Goal: Task Accomplishment & Management: Complete application form

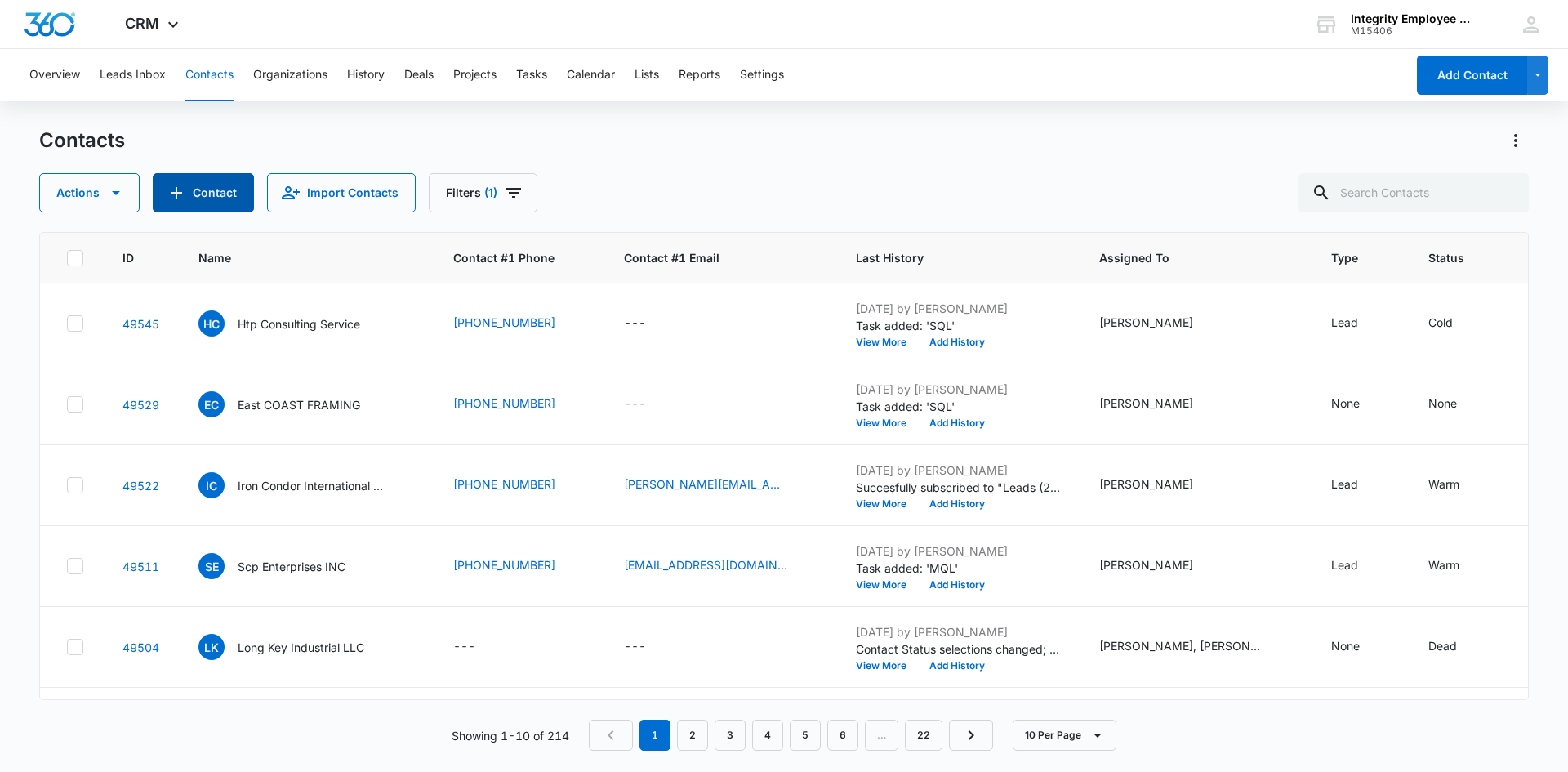
click at [218, 185] on button "Contact" at bounding box center [203, 192] width 101 height 39
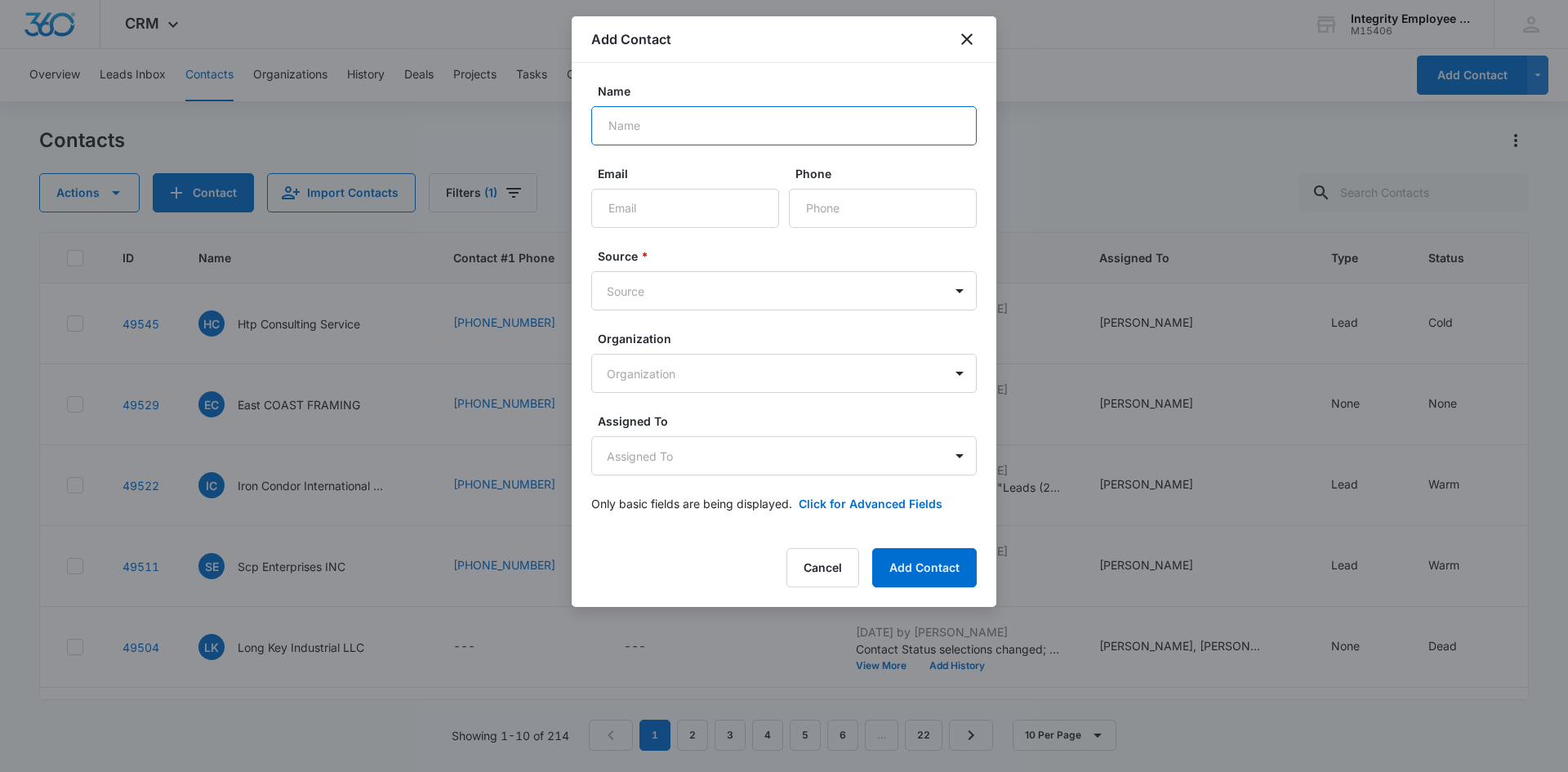
click at [652, 132] on input "Name" at bounding box center [784, 125] width 386 height 39
type input "[PERSON_NAME] & Sons LLC"
click at [694, 189] on input "Email" at bounding box center [685, 208] width 188 height 39
type input "[PERSON_NAME][EMAIL_ADDRESS][DOMAIN_NAME]"
click at [850, 204] on input "Phone" at bounding box center [883, 208] width 188 height 39
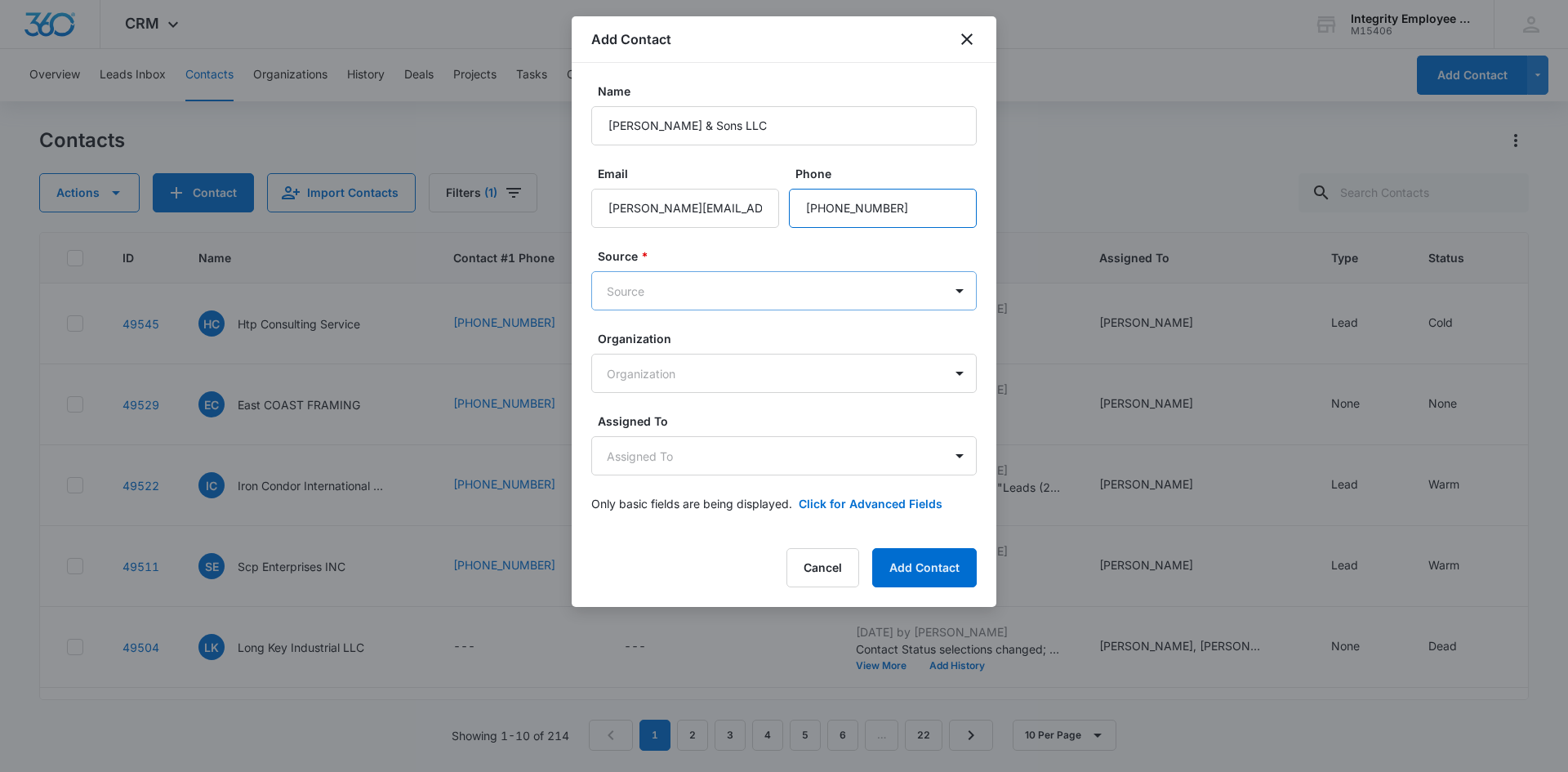
type input "[PHONE_NUMBER]"
click at [831, 284] on body "CRM Apps Reputation Websites Forms CRM Email Social Shop Payments POS Content A…" at bounding box center [784, 386] width 1568 height 772
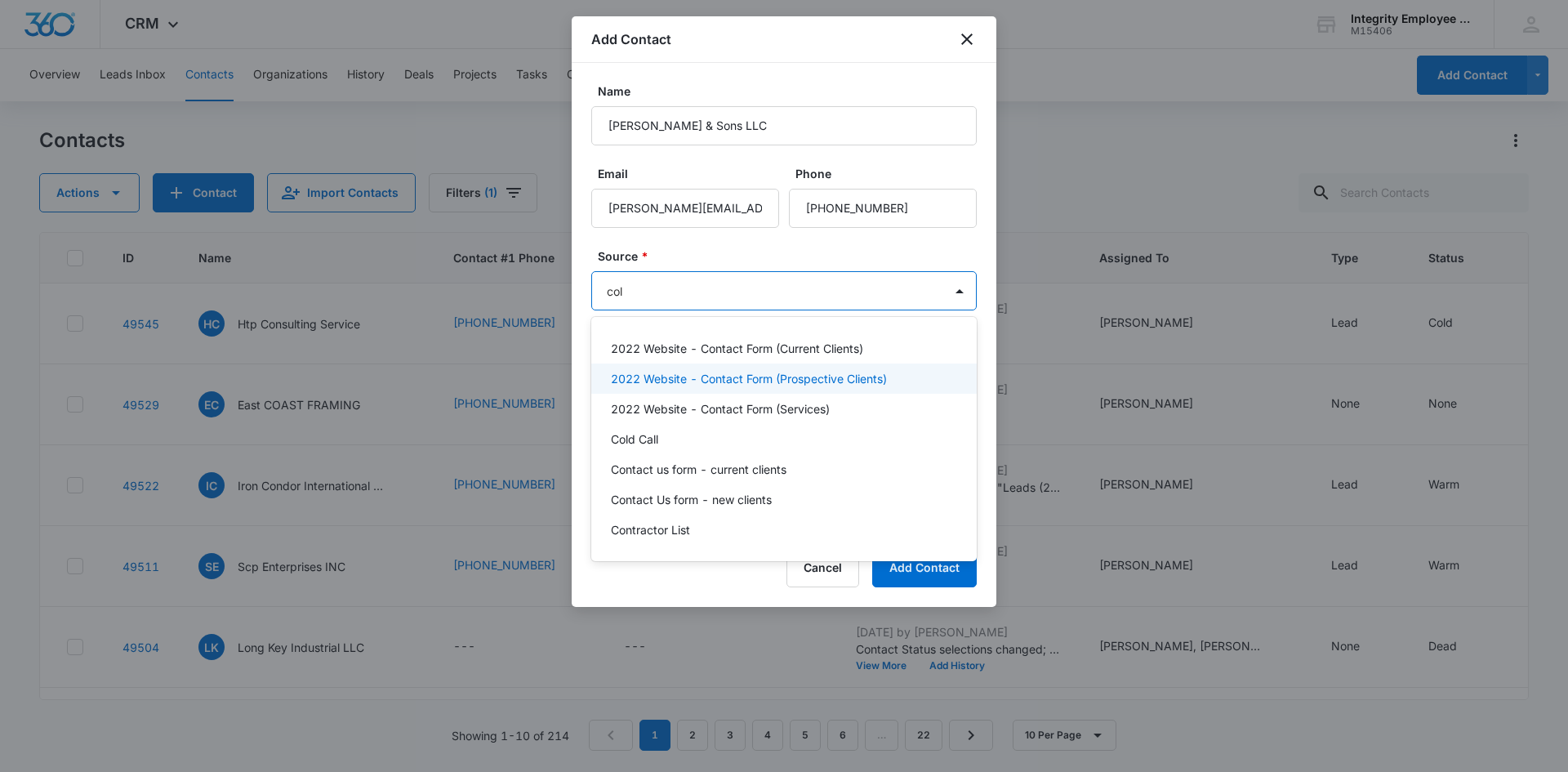
type input "cold"
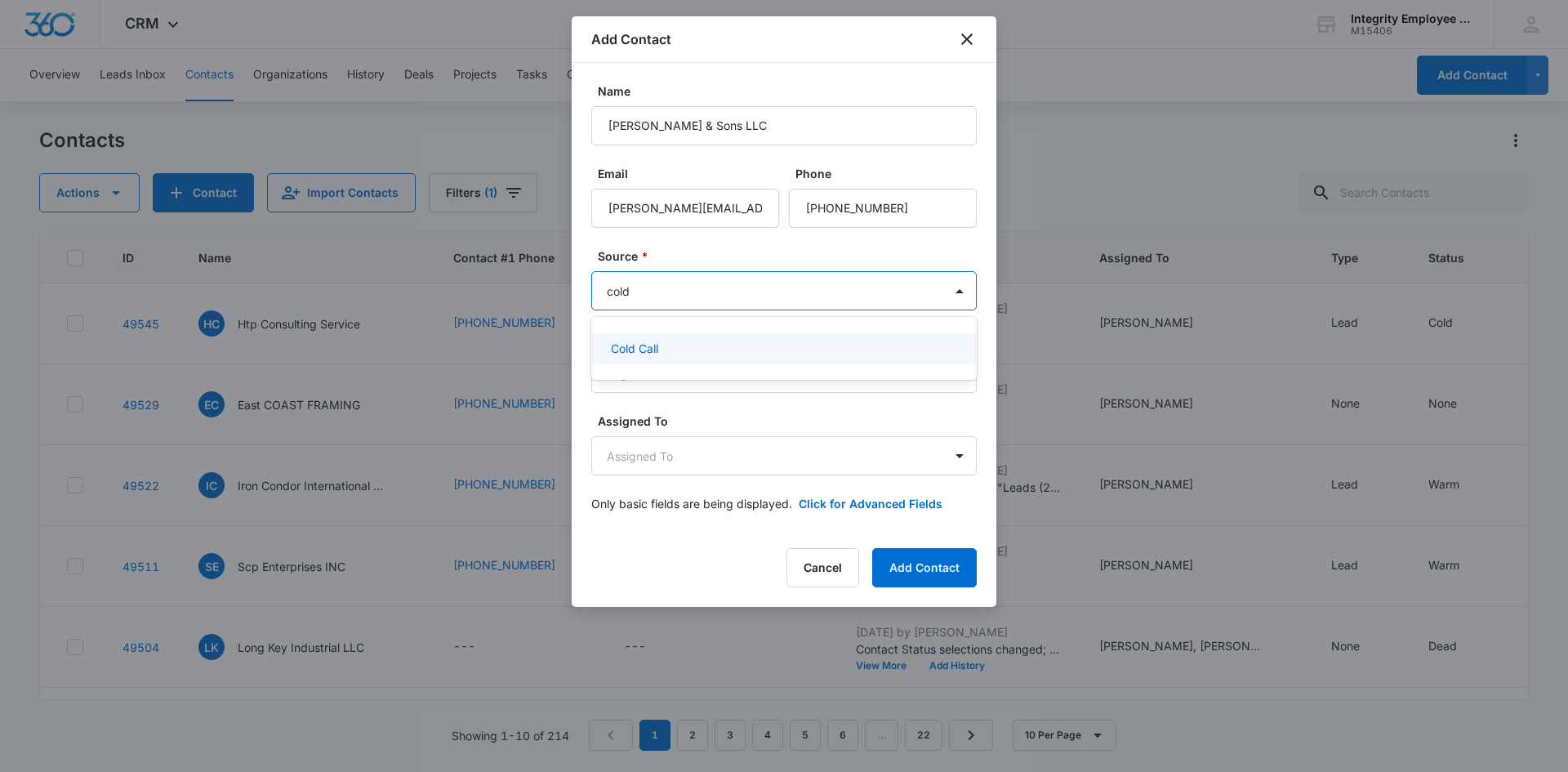
click at [788, 357] on div "Cold Call" at bounding box center [784, 349] width 386 height 30
click at [785, 370] on body "CRM Apps Reputation Websites Forms CRM Email Social Shop Payments POS Content A…" at bounding box center [784, 386] width 1568 height 772
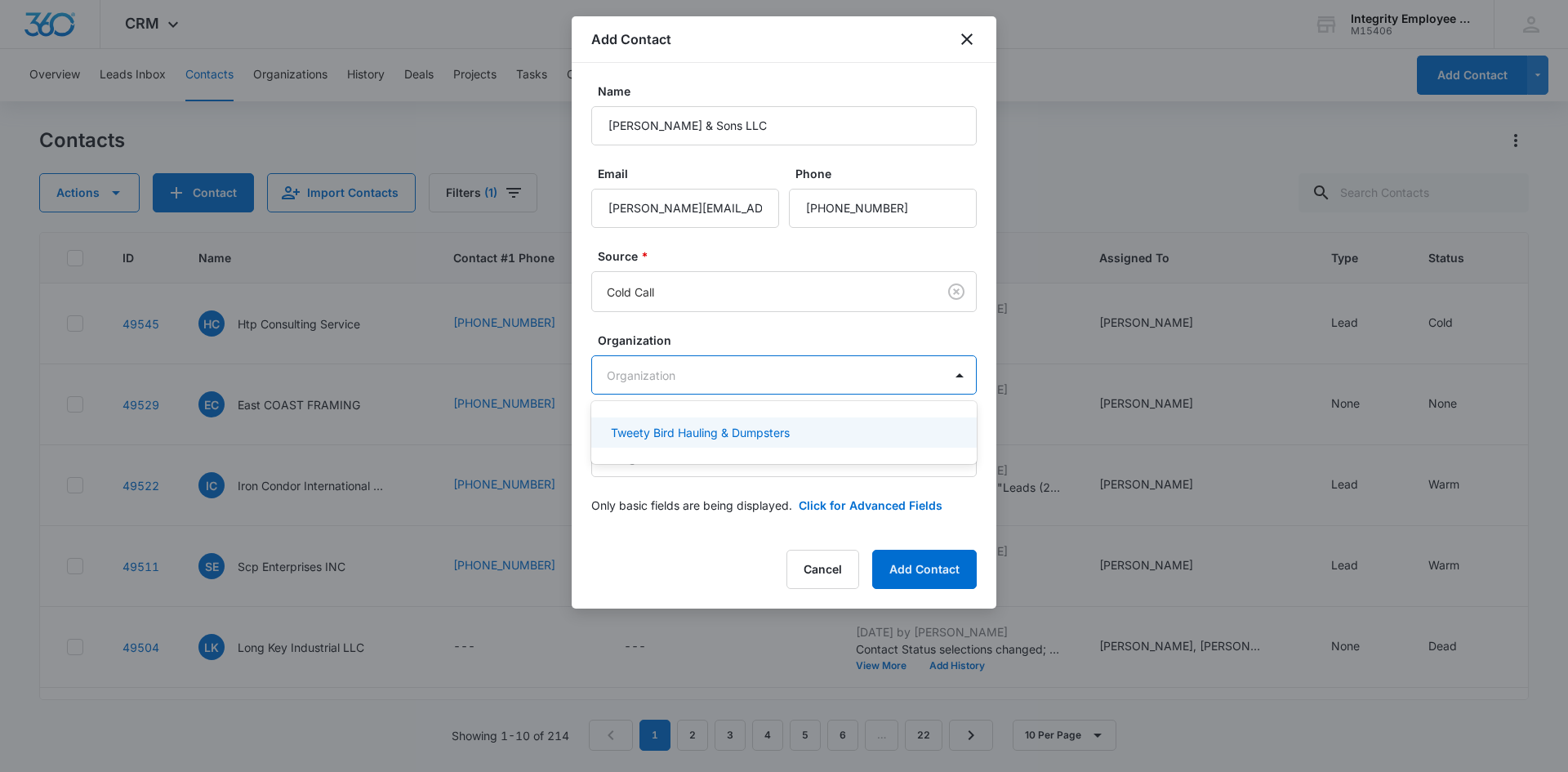
click at [791, 347] on div at bounding box center [784, 386] width 1568 height 772
click at [772, 448] on body "CRM Apps Reputation Websites Forms CRM Email Social Shop Payments POS Content A…" at bounding box center [784, 386] width 1568 height 772
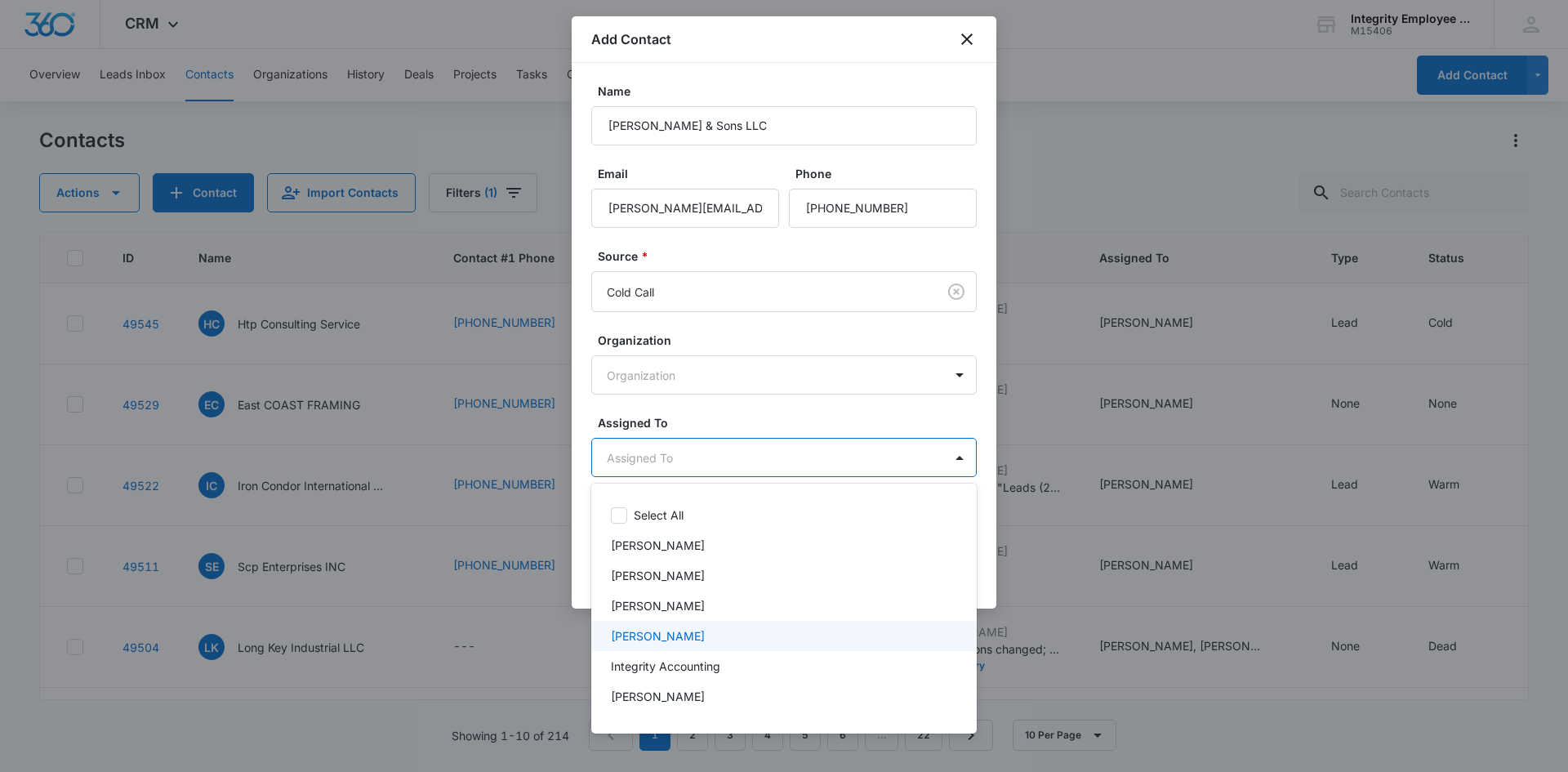
click at [716, 623] on div "[PERSON_NAME]" at bounding box center [784, 635] width 386 height 30
click at [759, 416] on div at bounding box center [784, 386] width 1568 height 772
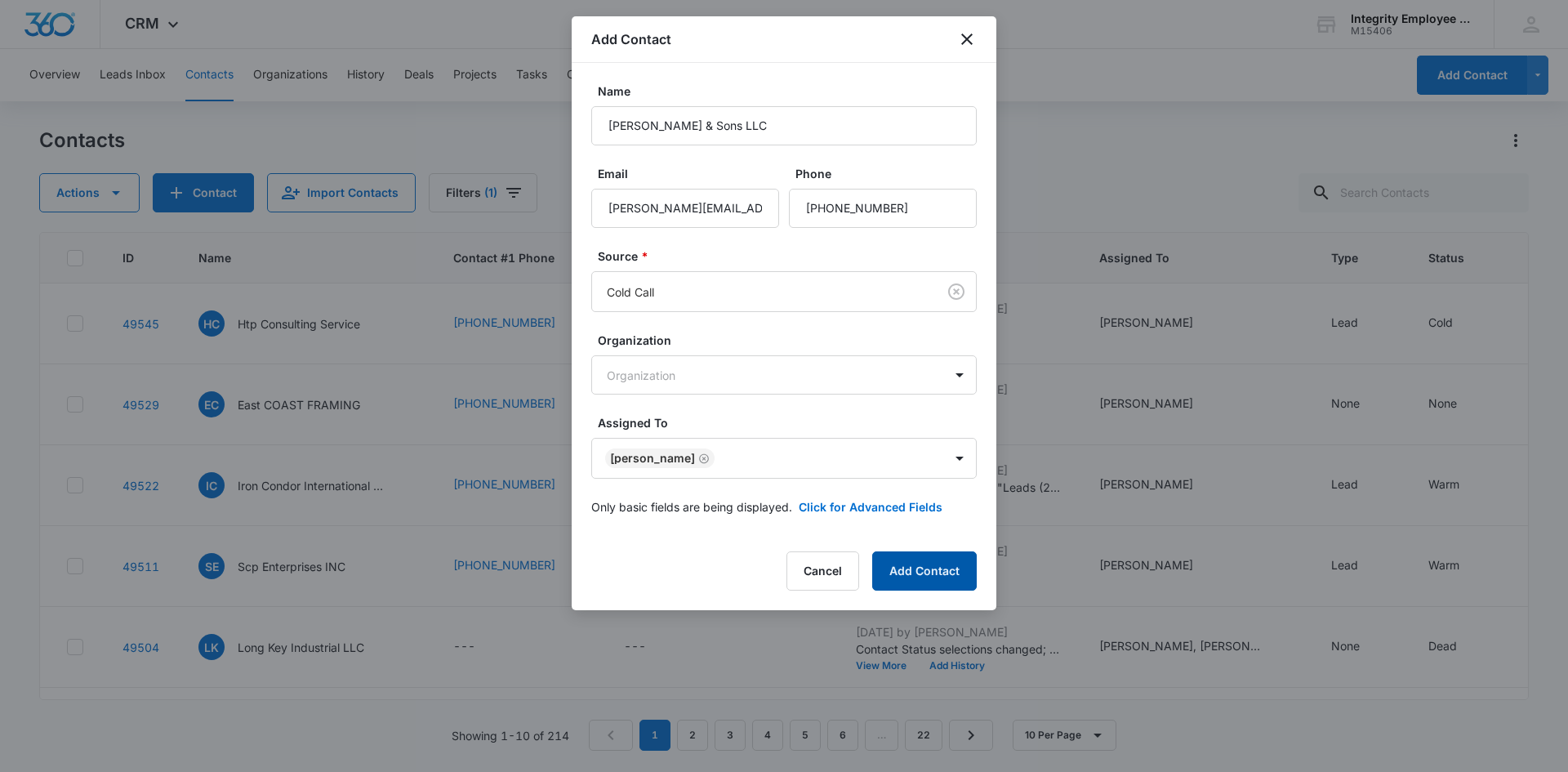
click at [907, 556] on button "Add Contact" at bounding box center [924, 570] width 105 height 39
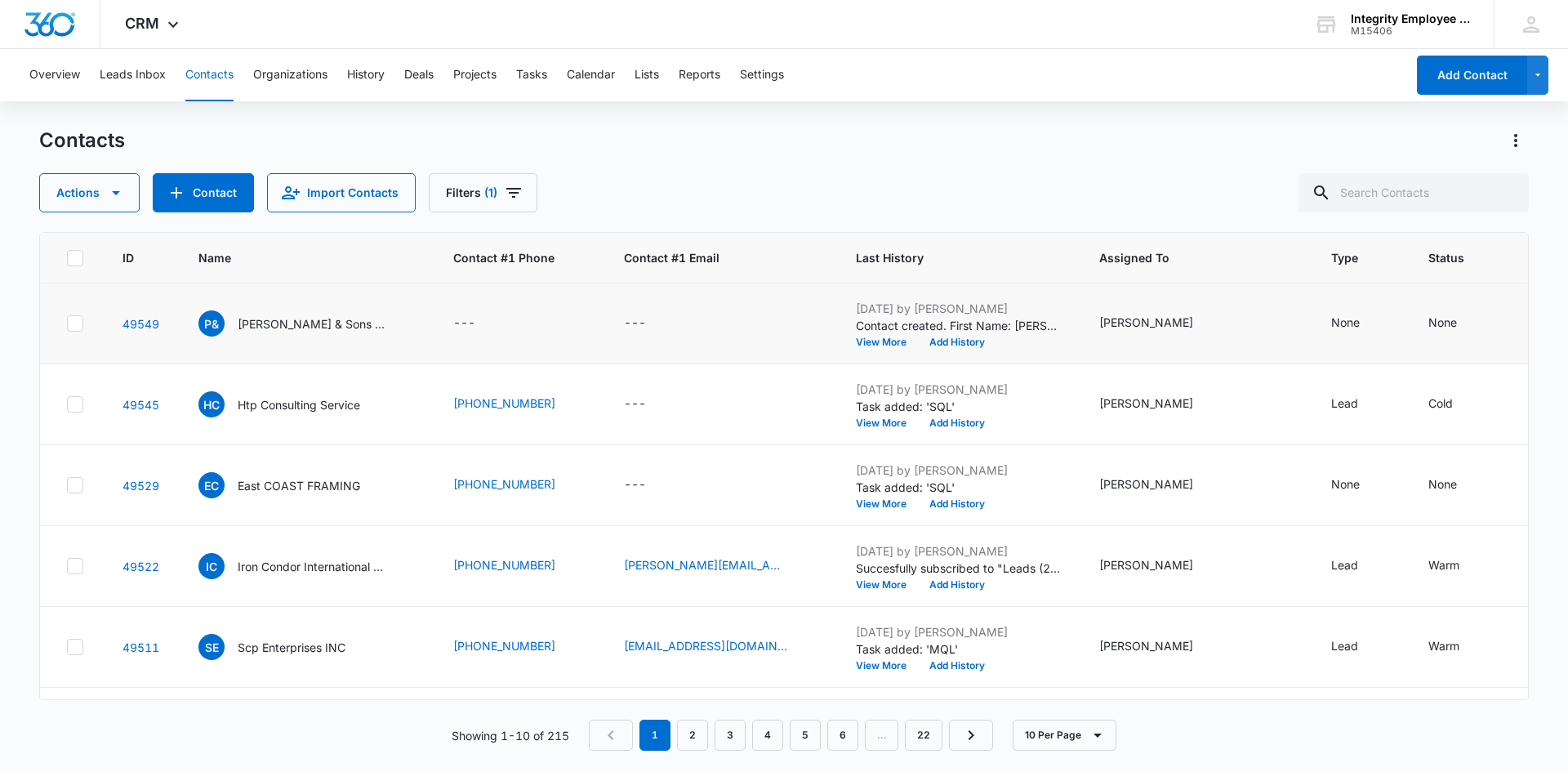
click at [445, 325] on td "---" at bounding box center [518, 324] width 171 height 81
click at [466, 331] on div "---" at bounding box center [464, 324] width 22 height 20
click at [489, 227] on input "Contact #1 Phone" at bounding box center [487, 219] width 206 height 39
type input "[PHONE_NUMBER]"
click at [526, 257] on div "Cancel Save" at bounding box center [487, 270] width 206 height 31
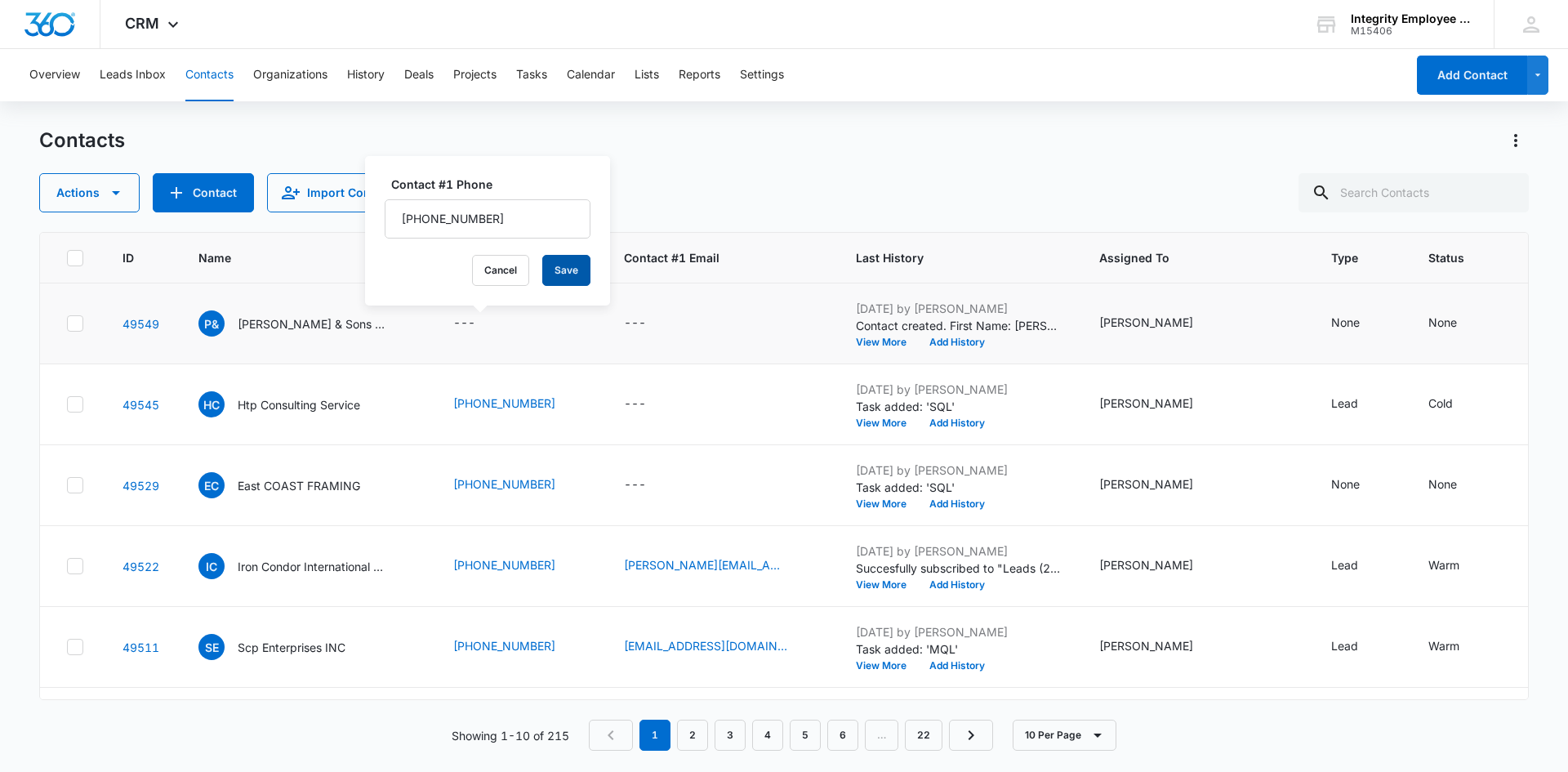
click at [542, 265] on button "Save" at bounding box center [566, 270] width 48 height 31
click at [624, 321] on div "---" at bounding box center [635, 324] width 22 height 20
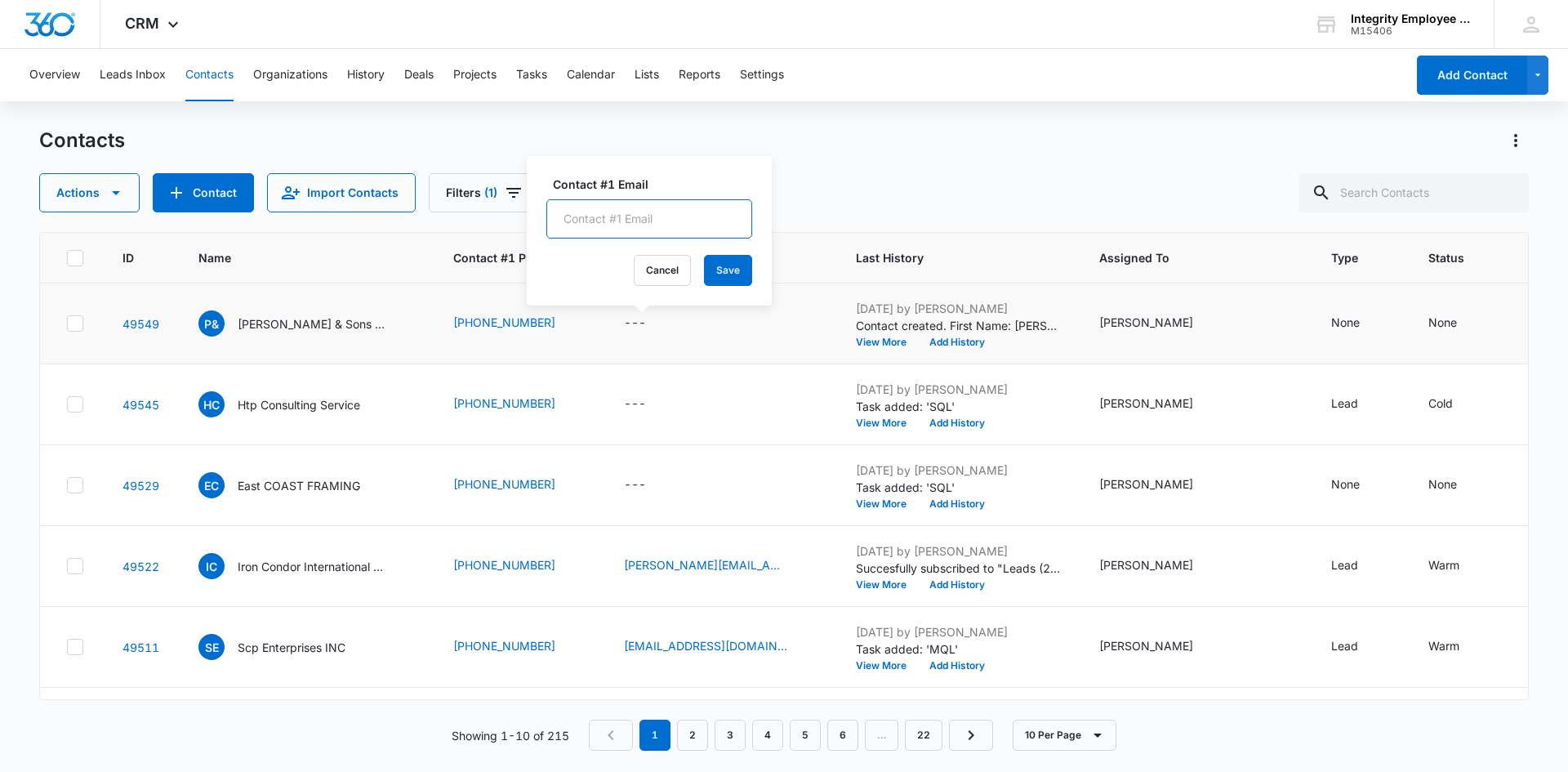
drag, startPoint x: 616, startPoint y: 227, endPoint x: 616, endPoint y: 218, distance: 9.0
click at [616, 218] on input "Contact #1 Email" at bounding box center [649, 219] width 206 height 39
type input "[PERSON_NAME][EMAIL_ADDRESS][DOMAIN_NAME]"
click at [704, 276] on button "Save" at bounding box center [728, 270] width 48 height 31
click at [1331, 321] on div "None" at bounding box center [1345, 322] width 29 height 17
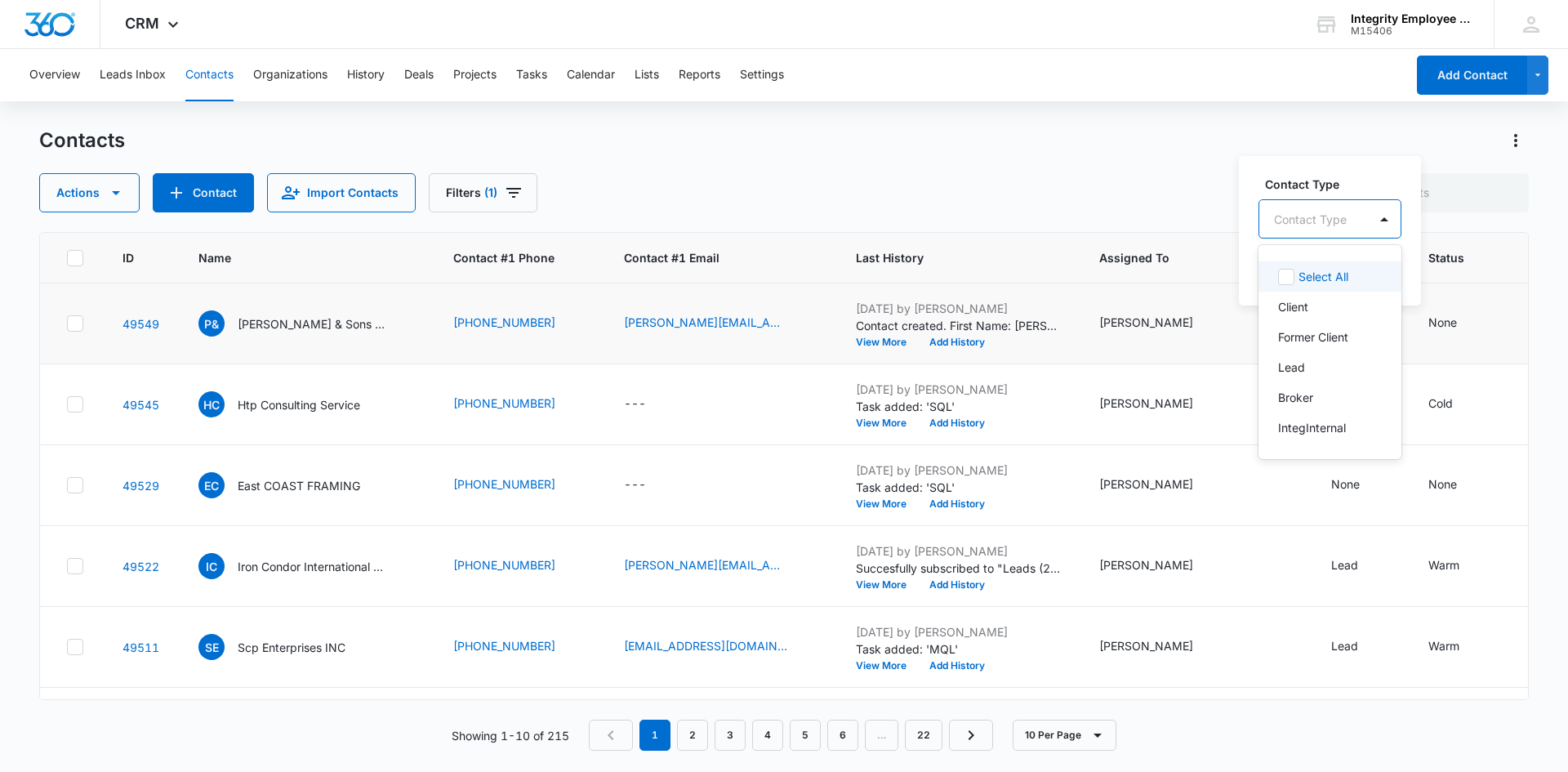
click at [1331, 222] on div at bounding box center [1310, 219] width 73 height 20
click at [1287, 357] on div "Lead" at bounding box center [1329, 367] width 143 height 30
click at [1350, 227] on div at bounding box center [1366, 218] width 33 height 39
click at [1358, 263] on button "Save" at bounding box center [1359, 270] width 48 height 31
click at [1428, 319] on div "None" at bounding box center [1442, 322] width 29 height 17
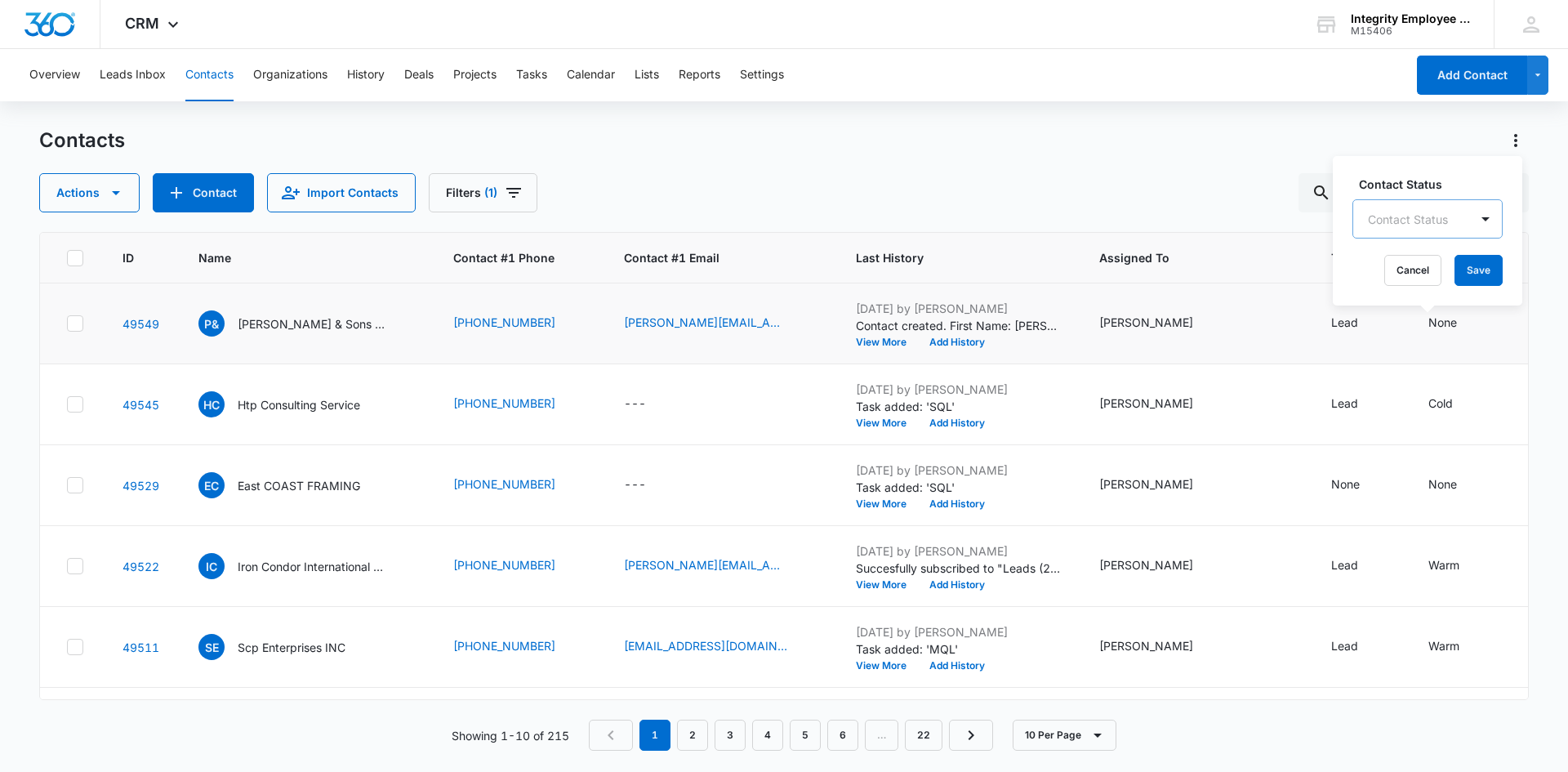
click at [1463, 219] on div "Contact Status" at bounding box center [1411, 219] width 116 height 37
click at [1423, 323] on div "Warm" at bounding box center [1427, 337] width 150 height 30
click at [1467, 224] on div at bounding box center [1468, 218] width 26 height 26
click at [1463, 258] on button "Save" at bounding box center [1461, 270] width 48 height 31
click at [327, 330] on p "[PERSON_NAME] & Sons LLC" at bounding box center [311, 324] width 147 height 17
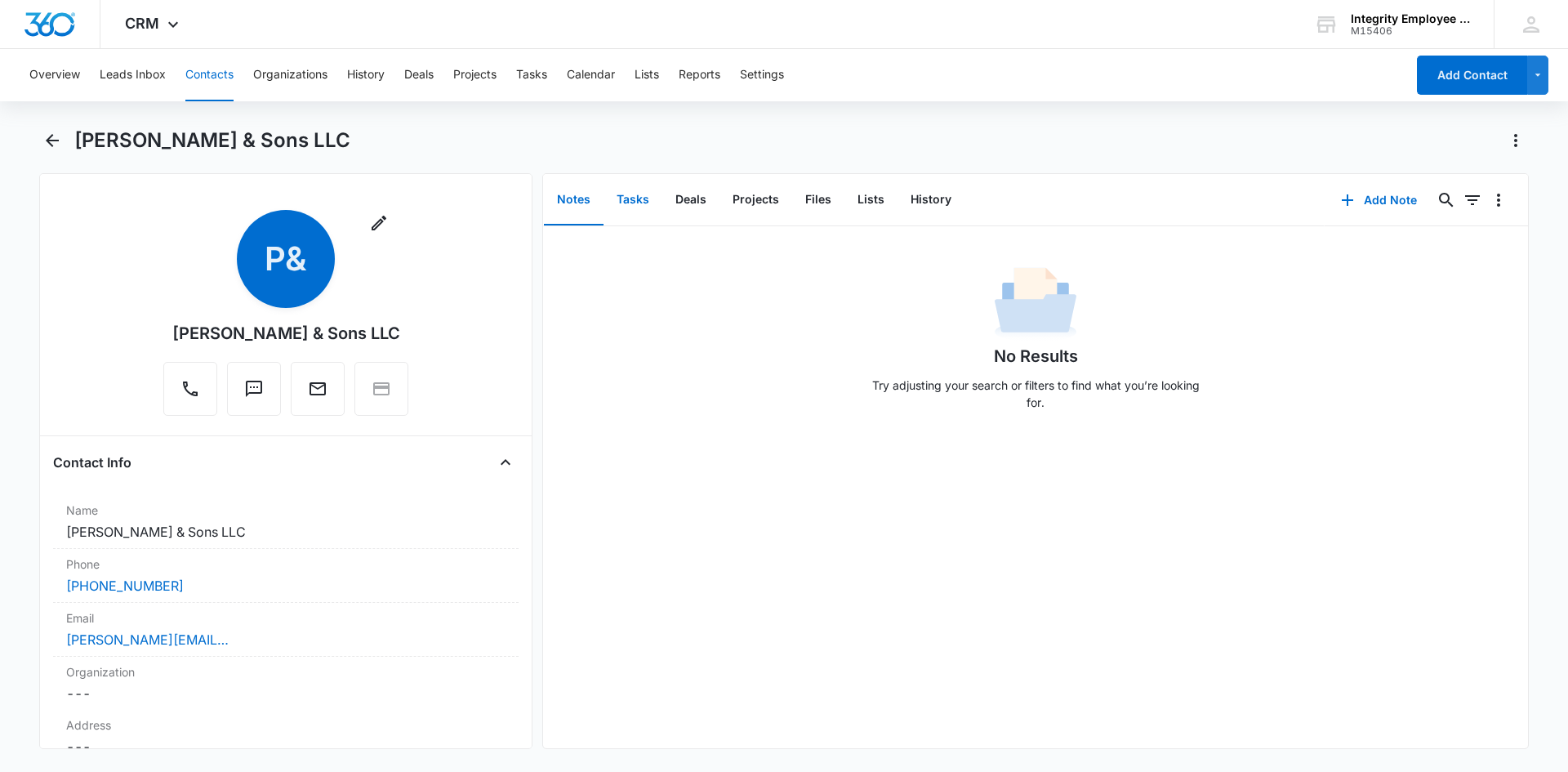
click at [623, 201] on button "Tasks" at bounding box center [632, 200] width 59 height 51
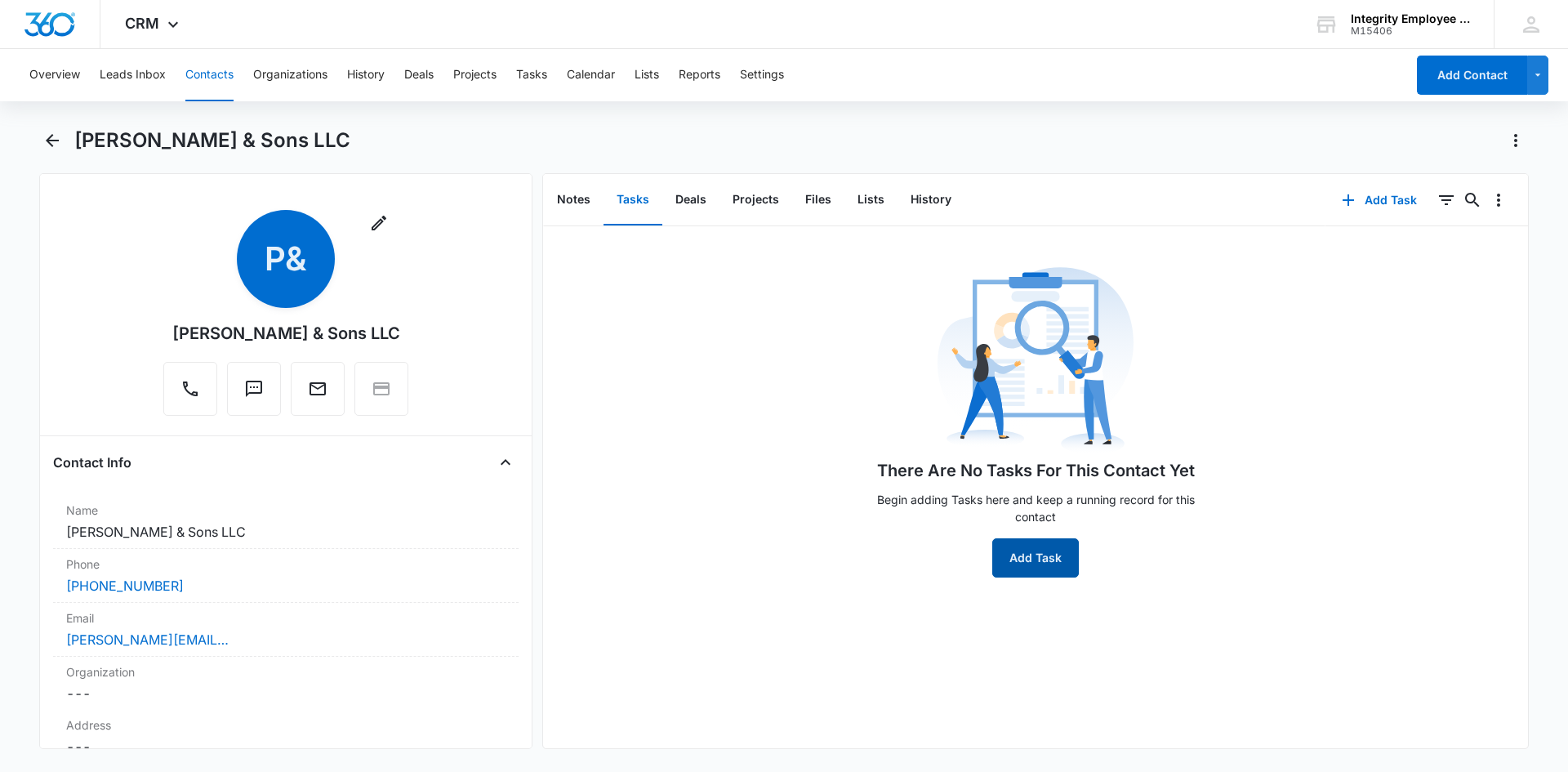
click at [1033, 562] on button "Add Task" at bounding box center [1036, 557] width 87 height 39
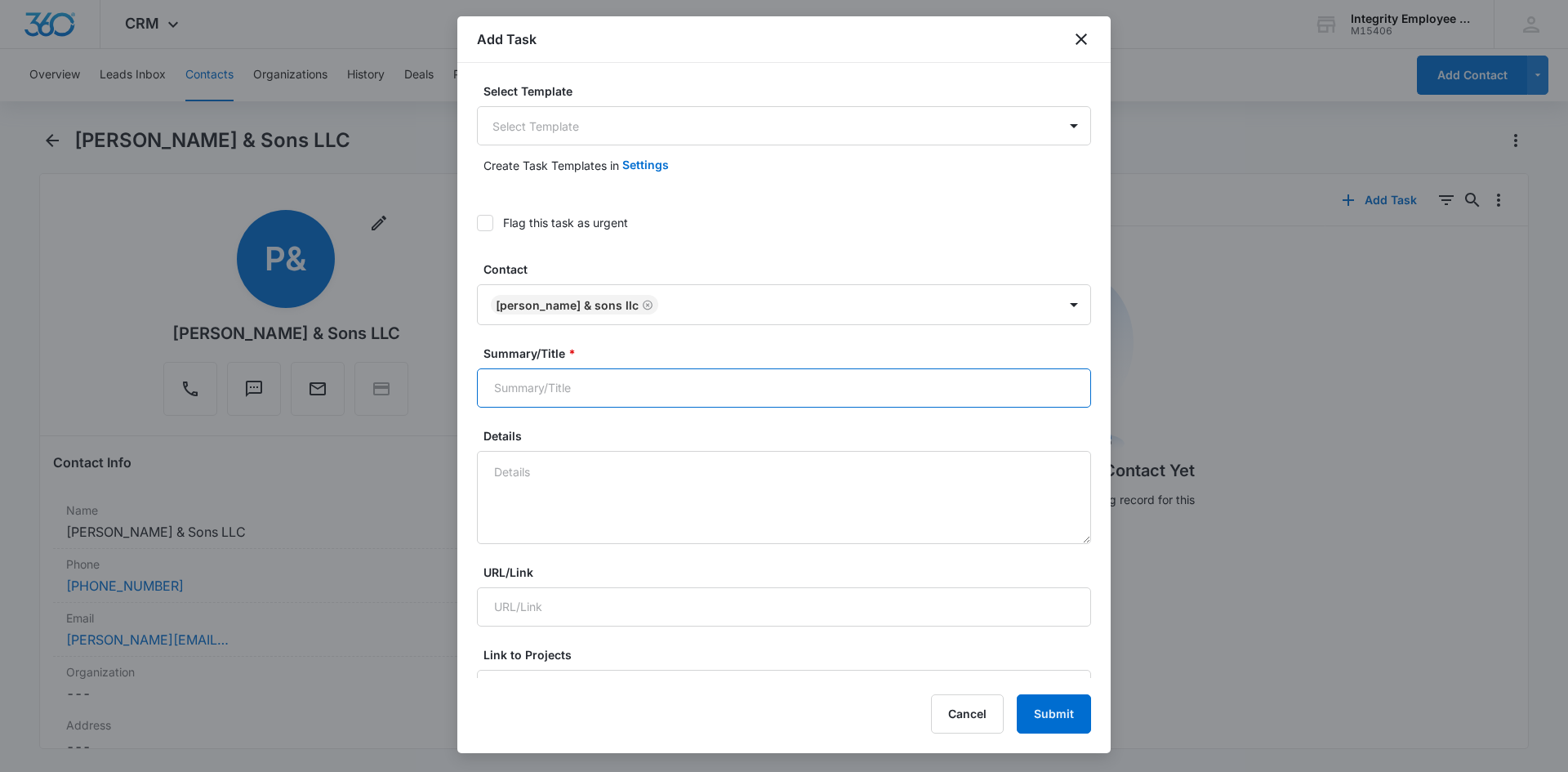
click at [593, 385] on input "Summary/Title *" at bounding box center [784, 387] width 614 height 39
type input "MQL"
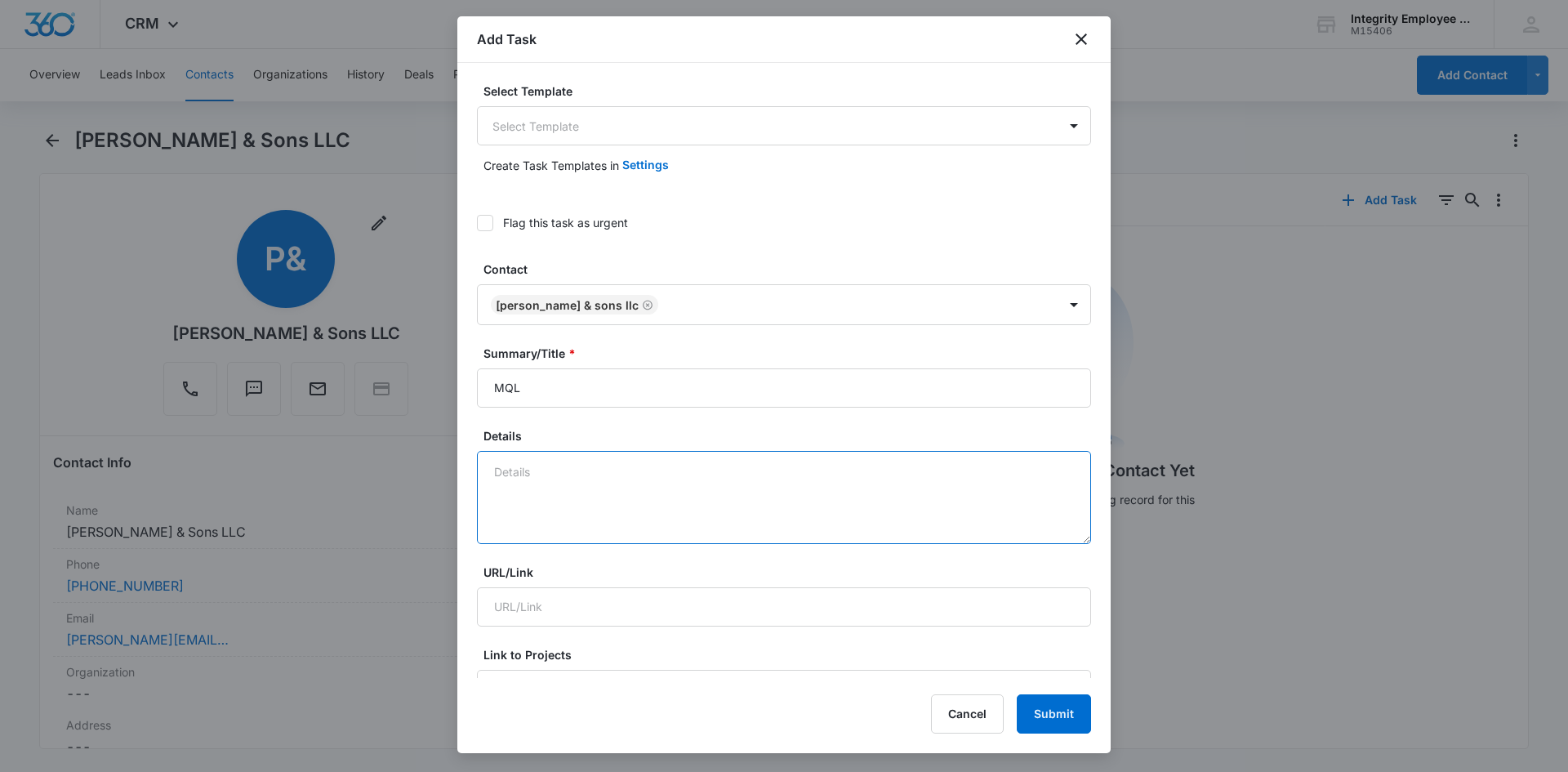
click at [625, 510] on textarea "Details" at bounding box center [784, 496] width 614 height 93
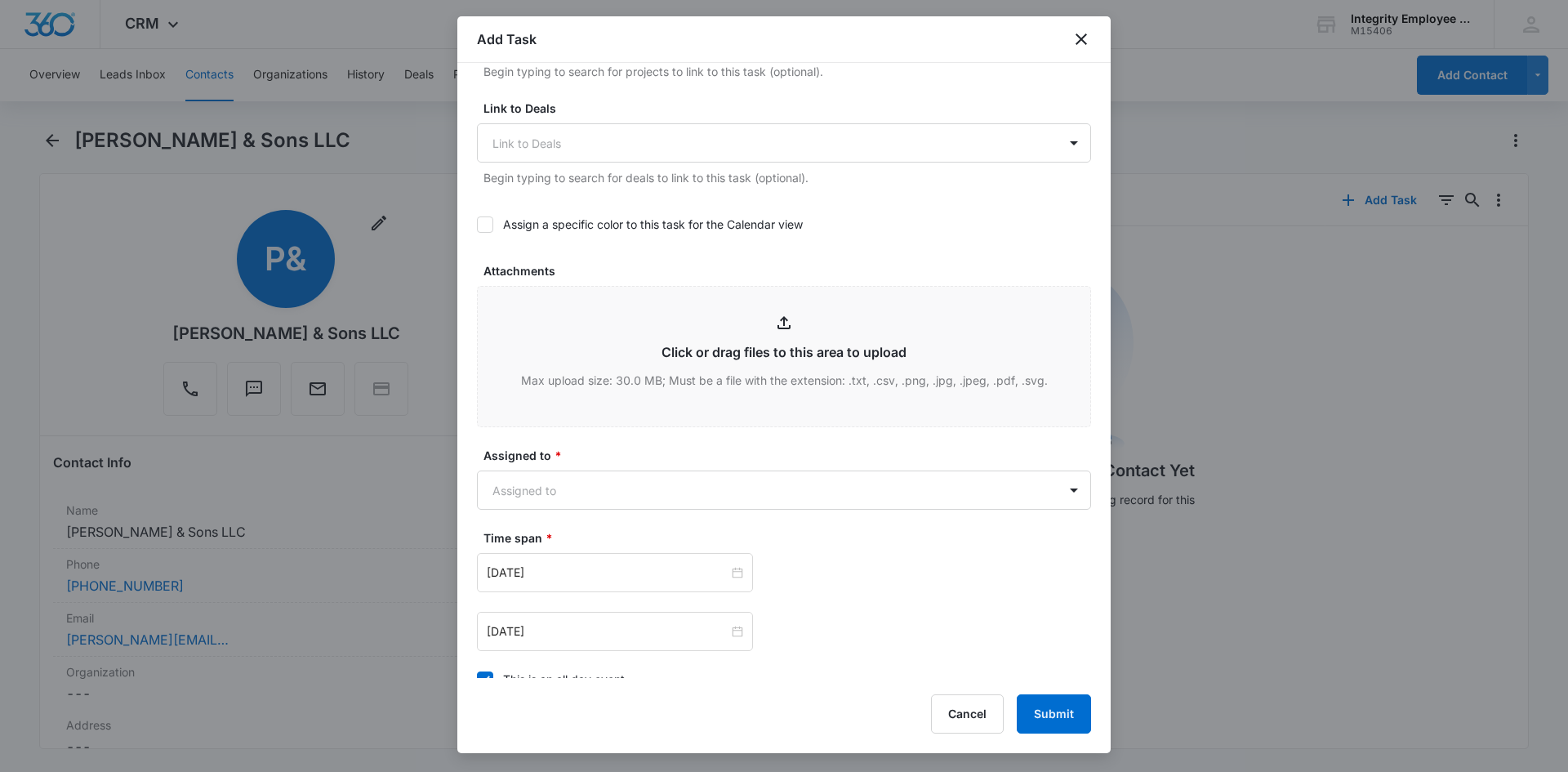
scroll to position [817, 0]
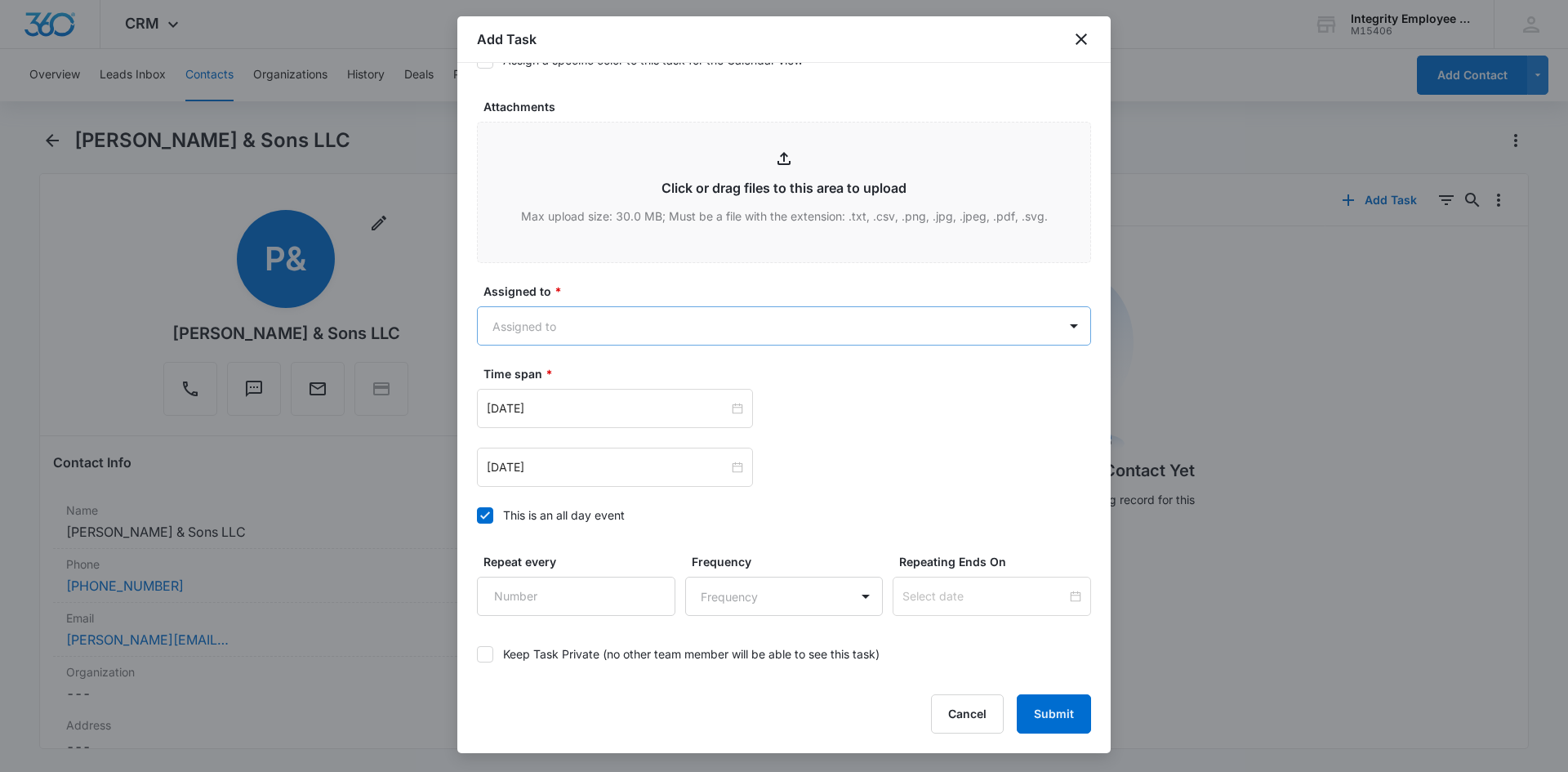
type textarea "9/10- Spoke with [PERSON_NAME] over the phone, is interested in a quote and cur…"
click at [789, 318] on body "CRM Apps Reputation Websites Forms CRM Email Social Shop Payments POS Content A…" at bounding box center [784, 386] width 1568 height 772
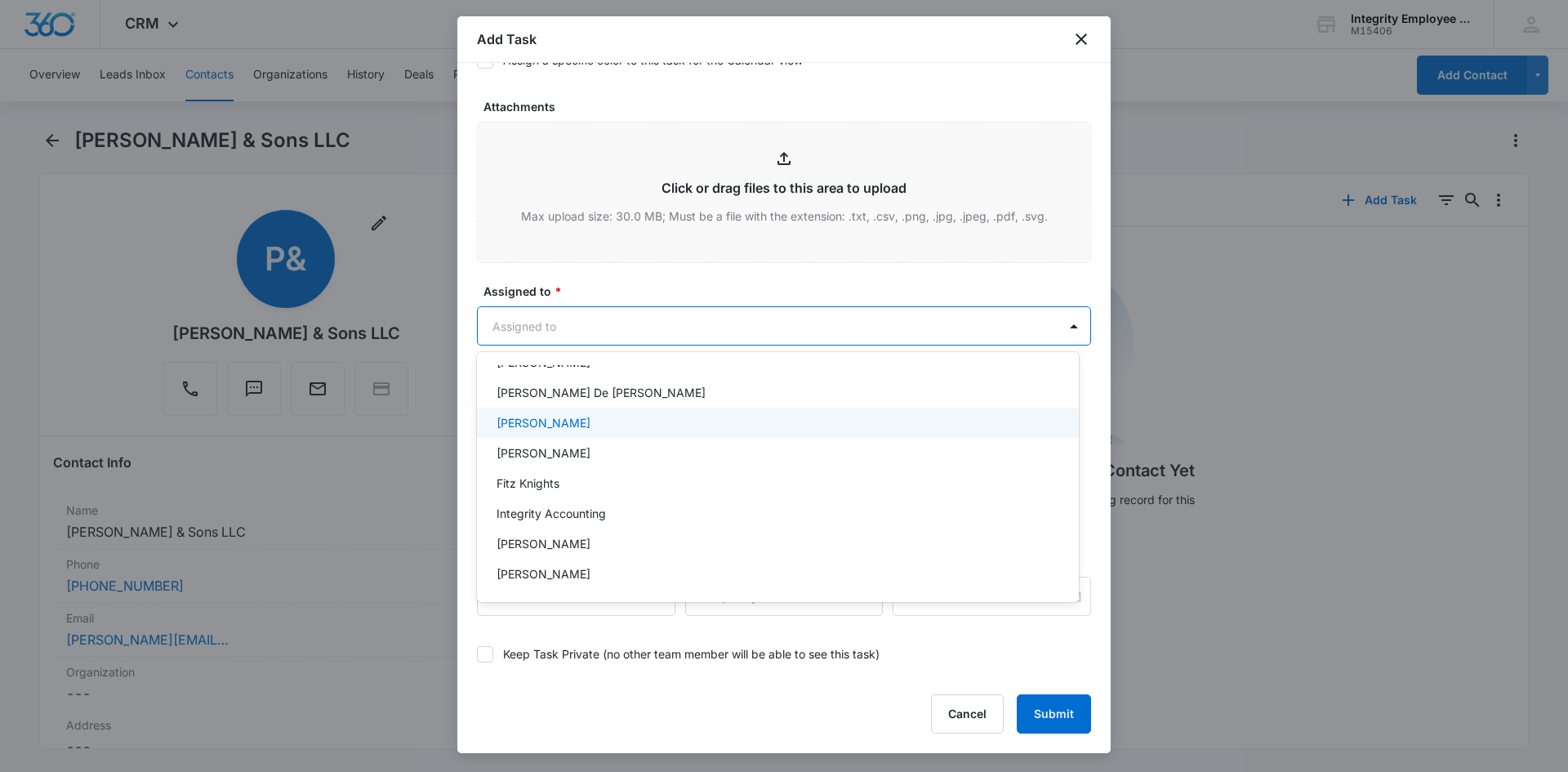
scroll to position [236, 0]
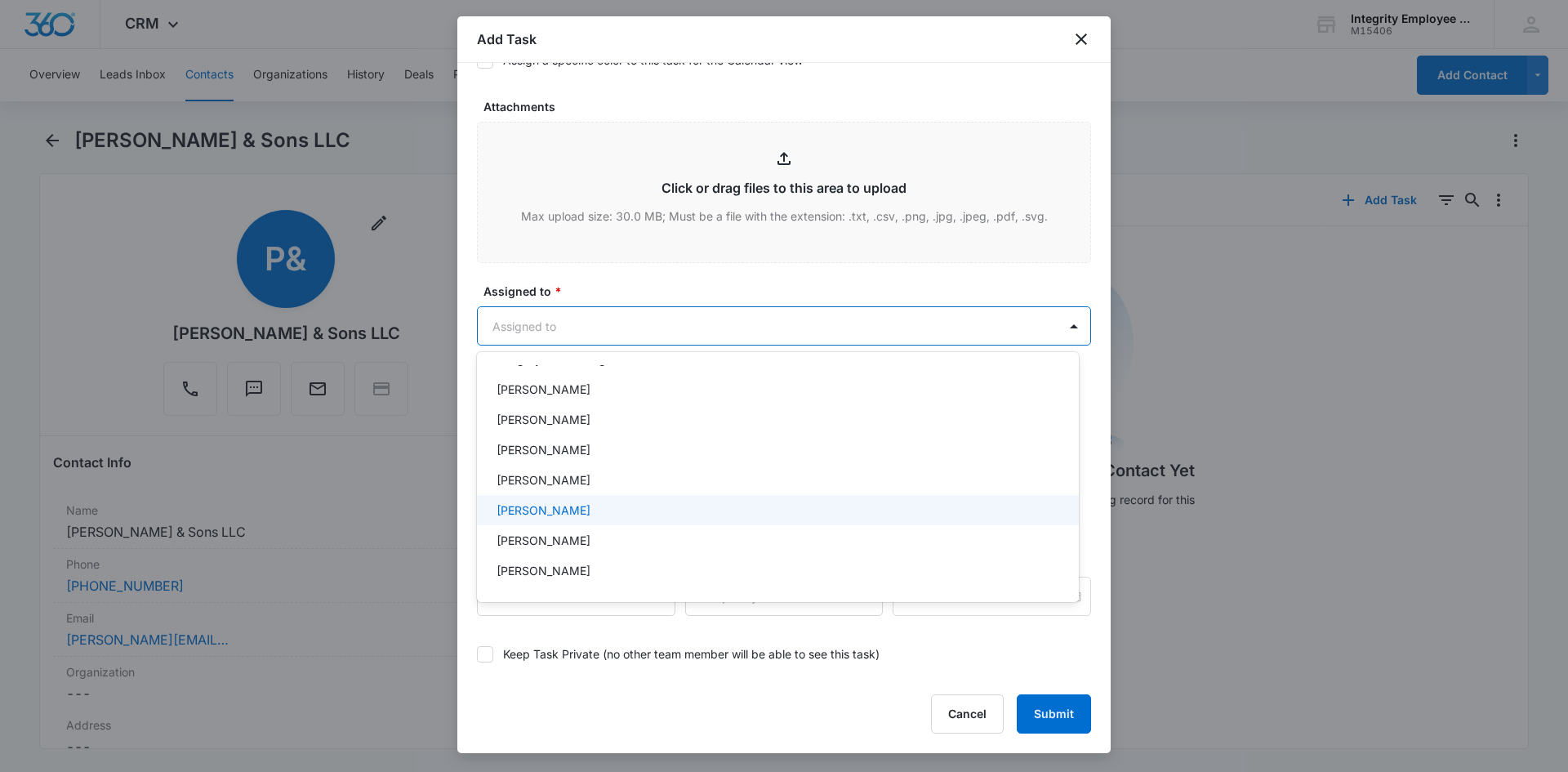
drag, startPoint x: 584, startPoint y: 501, endPoint x: 591, endPoint y: 468, distance: 33.7
click at [584, 501] on div "[PERSON_NAME]" at bounding box center [776, 509] width 559 height 17
click at [620, 297] on div at bounding box center [784, 386] width 1568 height 772
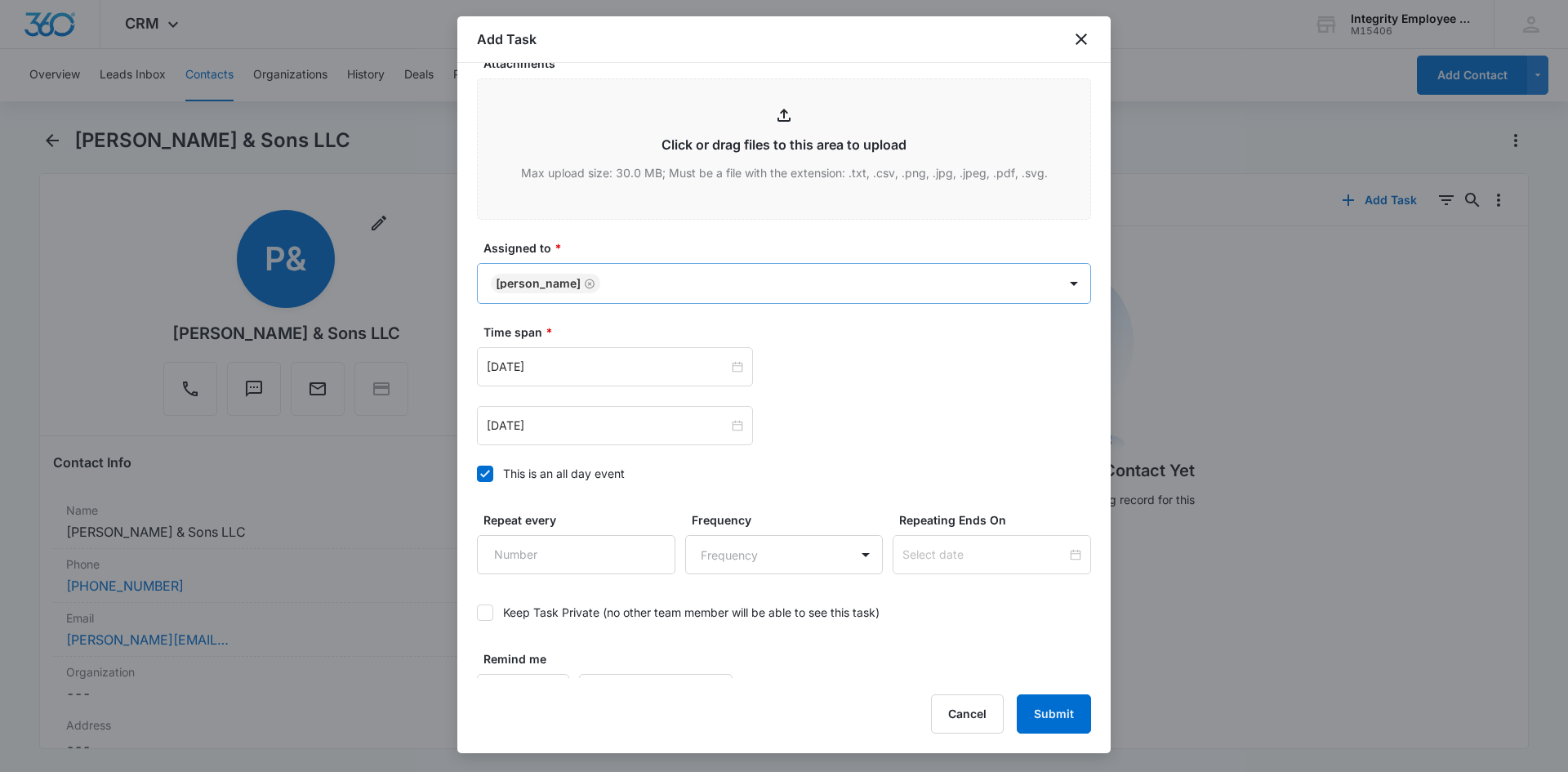
scroll to position [895, 0]
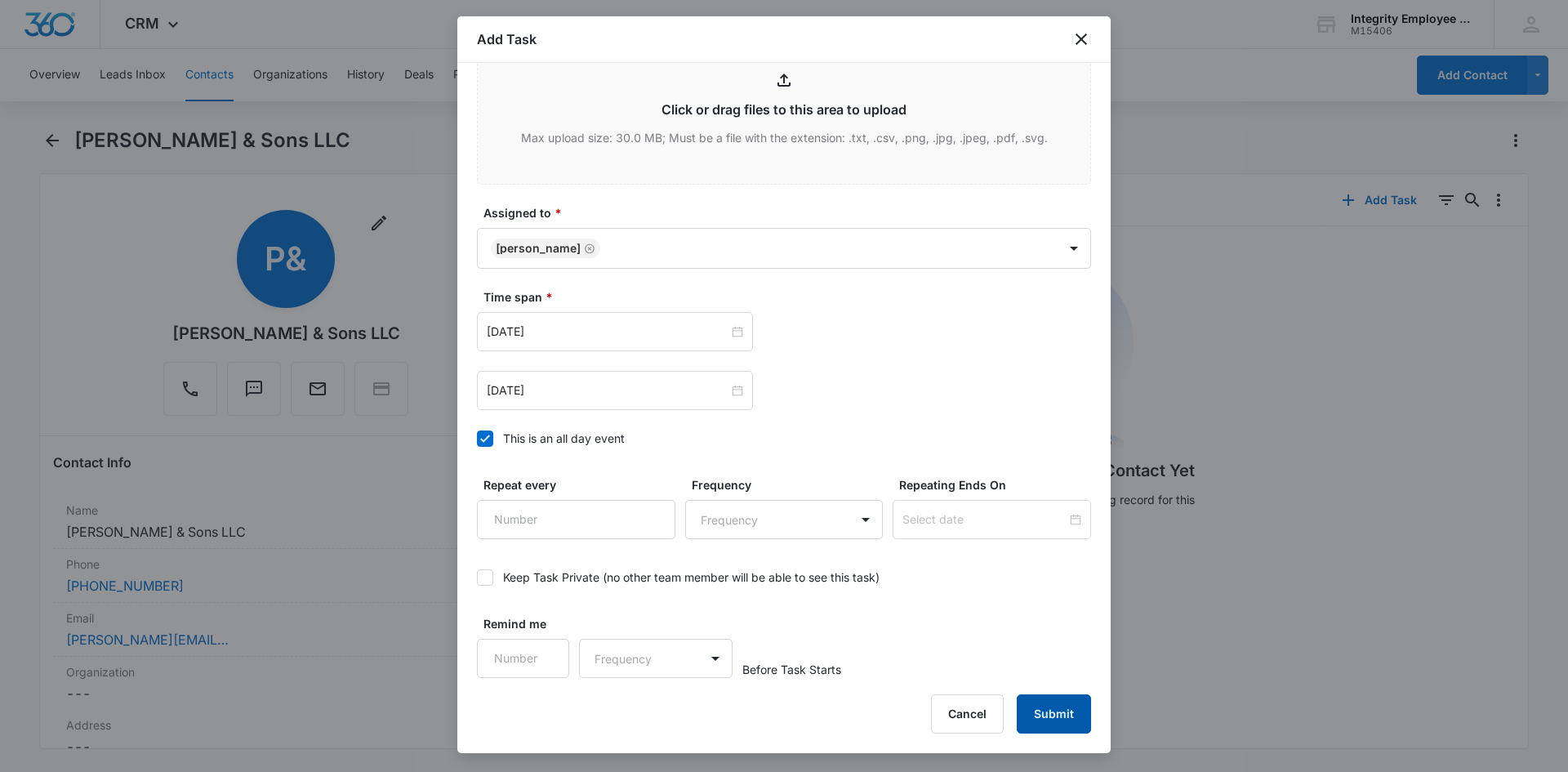
click at [1046, 718] on button "Submit" at bounding box center [1054, 713] width 74 height 39
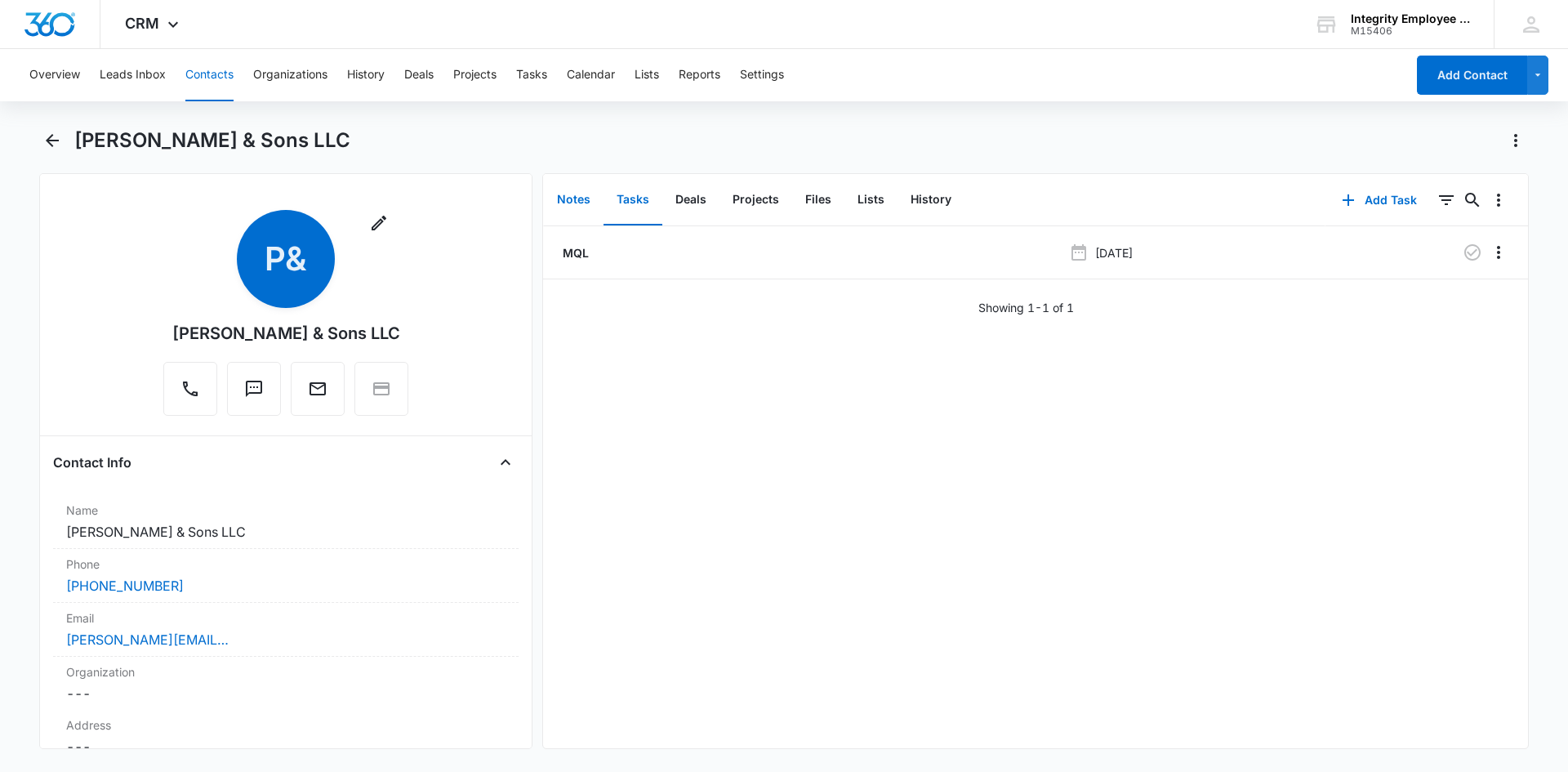
click at [593, 203] on button "Notes" at bounding box center [574, 200] width 60 height 51
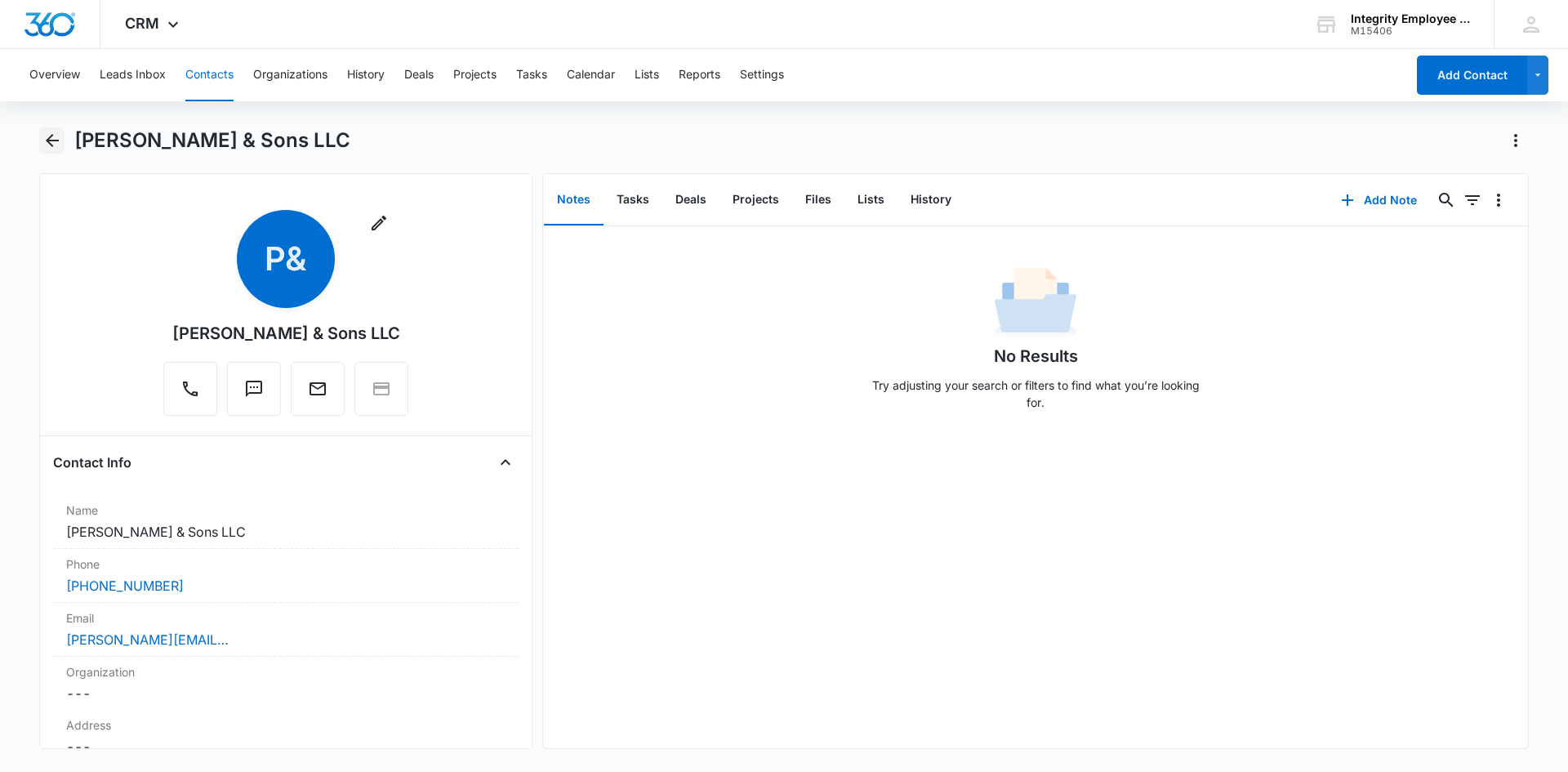
click at [46, 143] on icon "Back" at bounding box center [53, 141] width 20 height 20
